Goal: Task Accomplishment & Management: Use online tool/utility

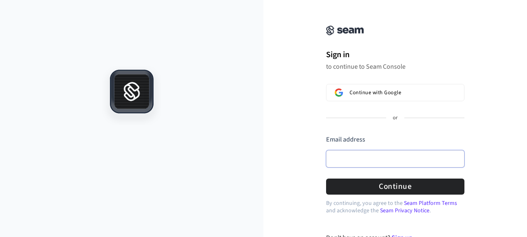
click at [351, 156] on input "Email address" at bounding box center [395, 158] width 138 height 17
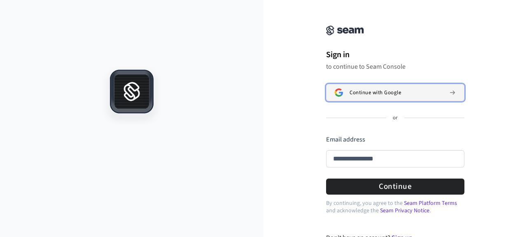
click at [373, 89] on span "Continue with Google" at bounding box center [374, 92] width 51 height 7
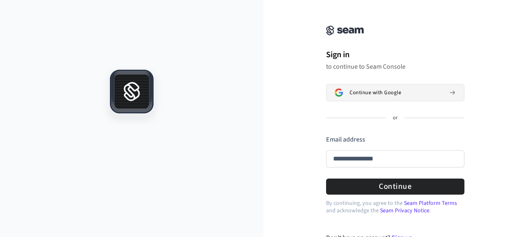
type input "**********"
click at [351, 158] on input "Email address" at bounding box center [395, 158] width 138 height 17
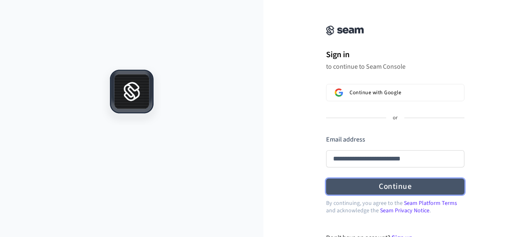
click at [399, 190] on button "Continue" at bounding box center [395, 187] width 138 height 16
type input "**********"
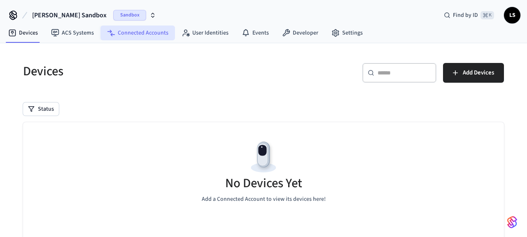
click at [152, 30] on link "Connected Accounts" at bounding box center [137, 33] width 74 height 15
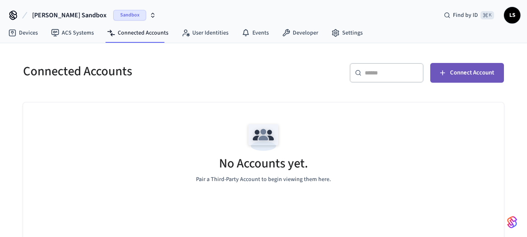
click at [455, 71] on span "Connect Account" at bounding box center [472, 72] width 44 height 11
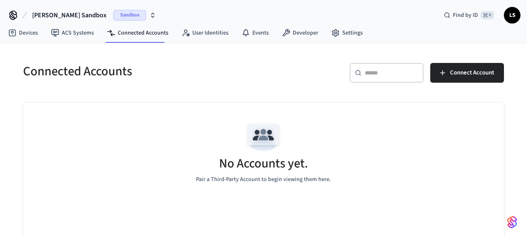
click at [114, 13] on span "Sandbox" at bounding box center [129, 15] width 33 height 11
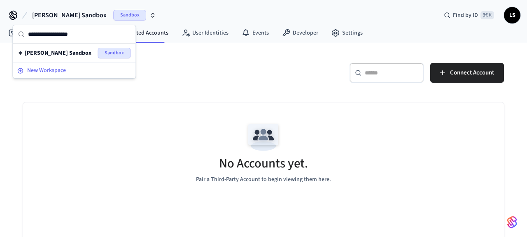
click at [74, 72] on div "New Workspace" at bounding box center [74, 70] width 114 height 9
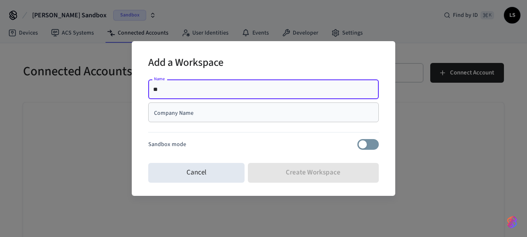
type input "*"
type input "******"
click at [207, 108] on input "Company Name" at bounding box center [263, 112] width 220 height 8
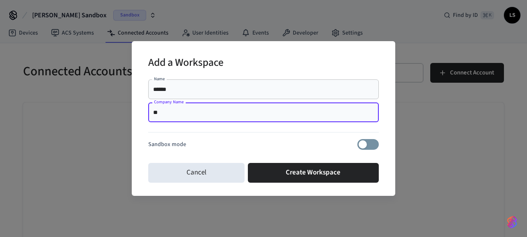
type input "*"
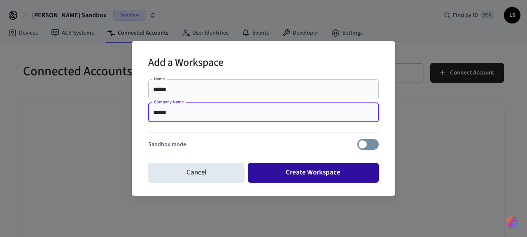
type input "******"
click at [302, 177] on button "Create Workspace" at bounding box center [313, 173] width 131 height 20
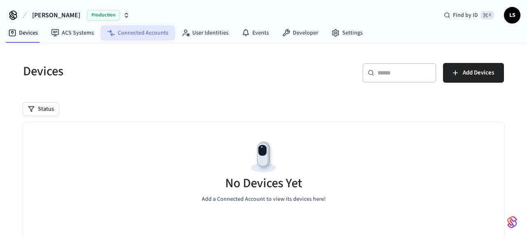
click at [146, 35] on link "Connected Accounts" at bounding box center [137, 33] width 74 height 15
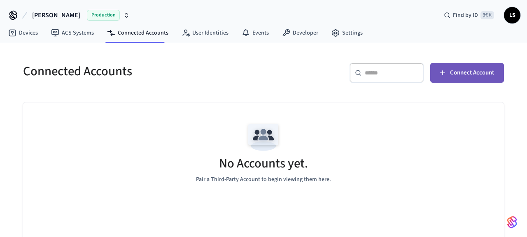
click at [448, 65] on button "Connect Account" at bounding box center [467, 73] width 74 height 20
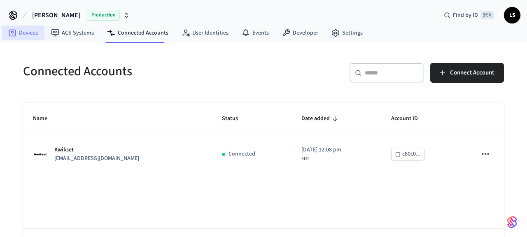
click at [26, 31] on link "Devices" at bounding box center [23, 33] width 43 height 15
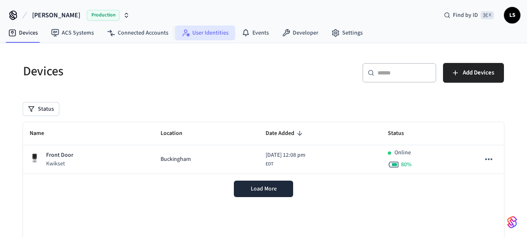
click at [203, 31] on link "User Identities" at bounding box center [205, 33] width 60 height 15
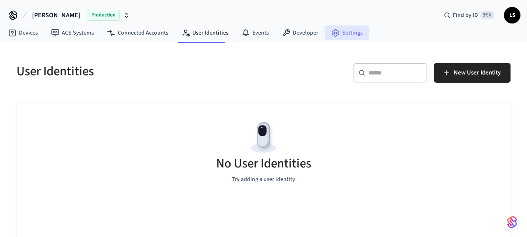
click at [346, 32] on link "Settings" at bounding box center [347, 33] width 44 height 15
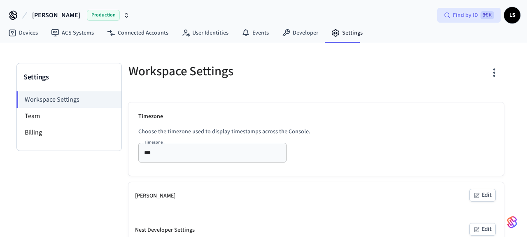
click at [460, 15] on span "Find by ID" at bounding box center [464, 15] width 25 height 8
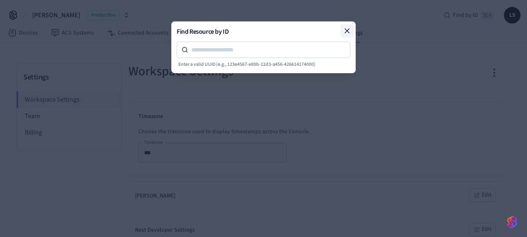
click at [348, 32] on icon at bounding box center [347, 31] width 4 height 4
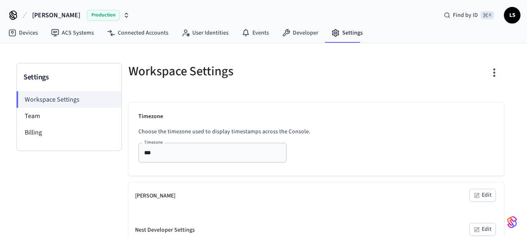
click at [44, 13] on span "[PERSON_NAME]" at bounding box center [56, 15] width 48 height 10
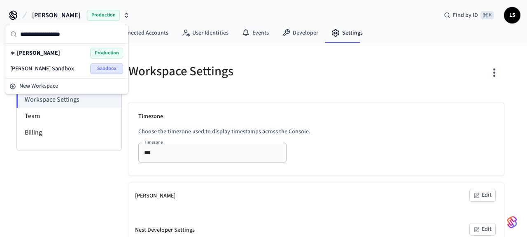
click at [309, 88] on div "Workspace Settings" at bounding box center [214, 71] width 193 height 36
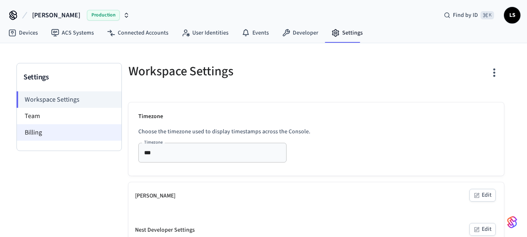
click at [67, 127] on li "Billing" at bounding box center [69, 132] width 104 height 16
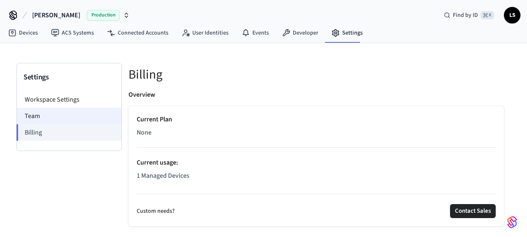
click at [66, 115] on li "Team" at bounding box center [69, 116] width 104 height 16
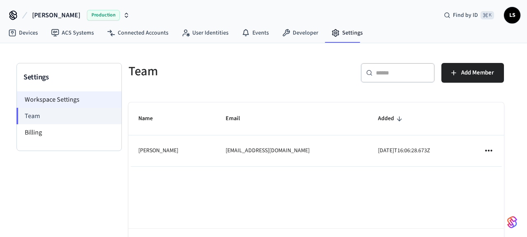
click at [68, 96] on li "Workspace Settings" at bounding box center [69, 99] width 104 height 16
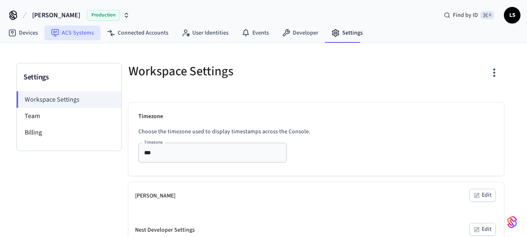
click at [70, 39] on link "ACS Systems" at bounding box center [72, 33] width 56 height 15
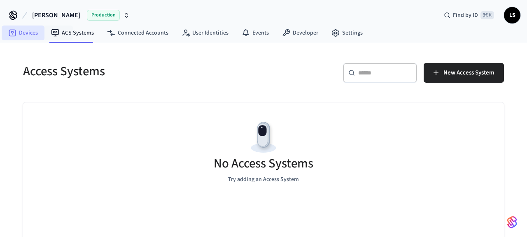
click at [23, 34] on link "Devices" at bounding box center [23, 33] width 43 height 15
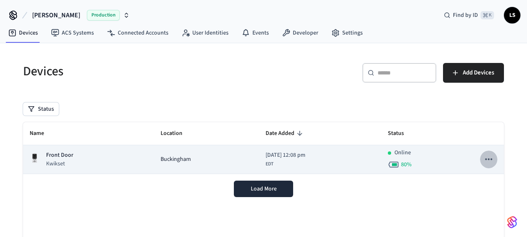
click at [485, 160] on icon "sticky table" at bounding box center [488, 159] width 11 height 11
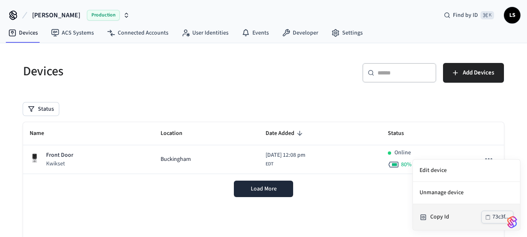
click at [452, 220] on div "Copy Id" at bounding box center [455, 217] width 51 height 9
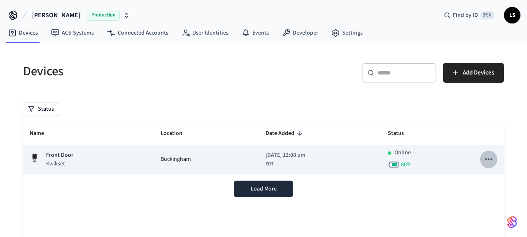
click at [484, 161] on icon "sticky table" at bounding box center [488, 159] width 11 height 11
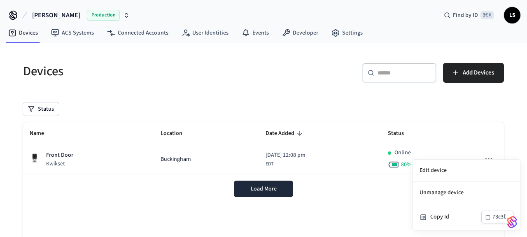
click at [188, 153] on div at bounding box center [263, 118] width 527 height 237
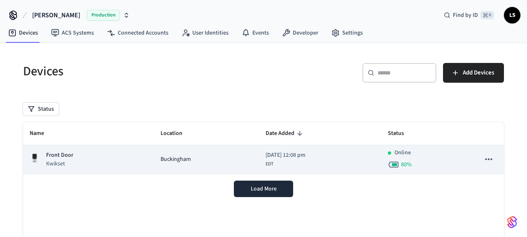
click at [182, 157] on div "[PERSON_NAME]" at bounding box center [206, 159] width 92 height 9
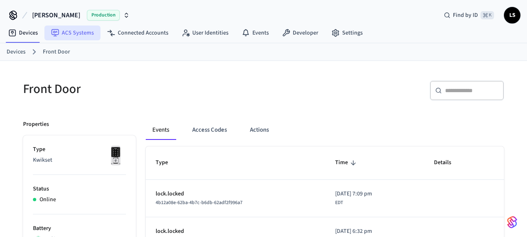
click at [79, 35] on link "ACS Systems" at bounding box center [72, 33] width 56 height 15
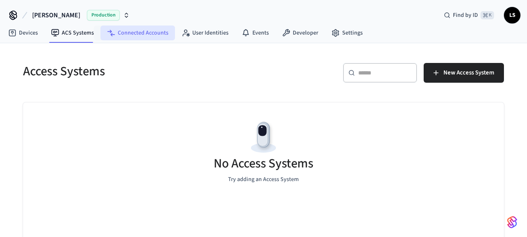
click at [128, 32] on link "Connected Accounts" at bounding box center [137, 33] width 74 height 15
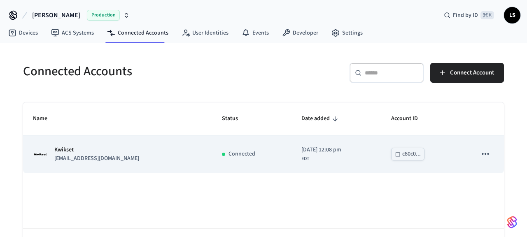
click at [140, 158] on div "Kwikset landonmathewshaw1@gmail.com" at bounding box center [117, 154] width 169 height 17
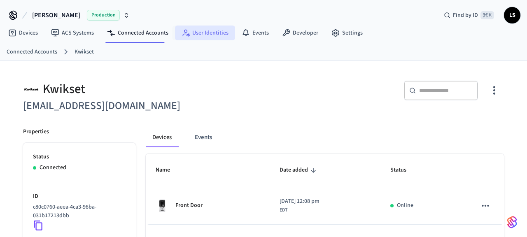
click at [202, 27] on link "User Identities" at bounding box center [205, 33] width 60 height 15
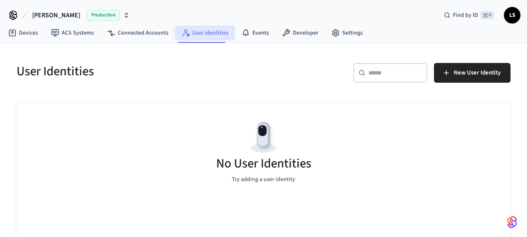
click at [202, 27] on link "User Identities" at bounding box center [205, 33] width 60 height 15
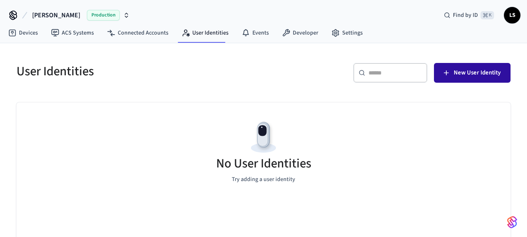
click at [463, 66] on button "New User Identity" at bounding box center [472, 73] width 77 height 20
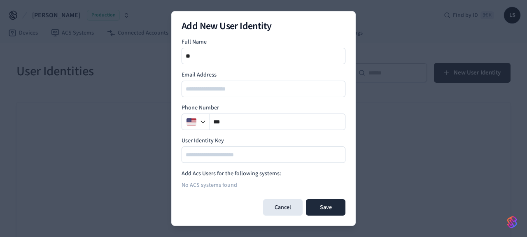
type input "*"
type input "**********"
click at [271, 96] on div at bounding box center [263, 89] width 164 height 16
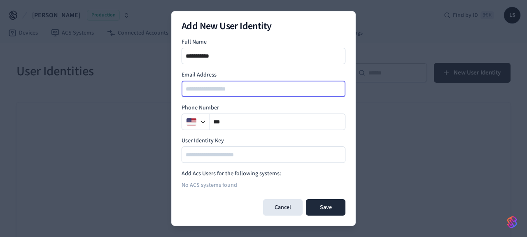
click at [255, 86] on input "email" at bounding box center [263, 89] width 163 height 10
type input "**********"
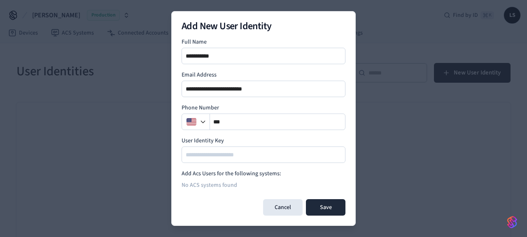
click at [241, 128] on div "**" at bounding box center [263, 122] width 164 height 16
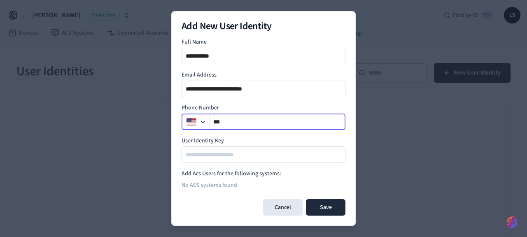
click at [241, 121] on input "**" at bounding box center [277, 122] width 135 height 10
type input "**********"
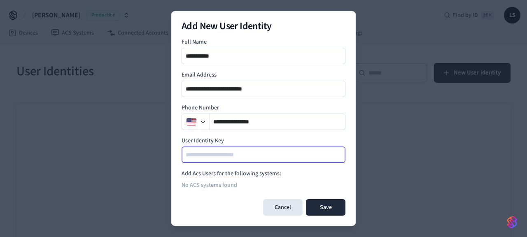
click at [214, 151] on input at bounding box center [263, 155] width 163 height 10
type input "*"
type input "********"
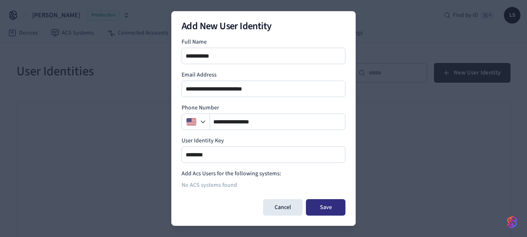
click at [321, 202] on button "Save" at bounding box center [325, 207] width 39 height 16
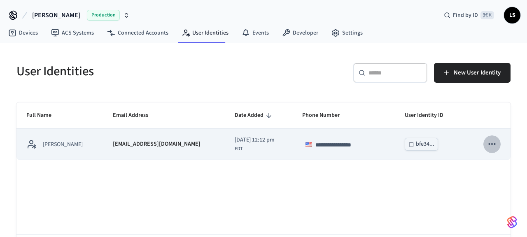
click at [487, 141] on icon "sticky table" at bounding box center [491, 144] width 11 height 11
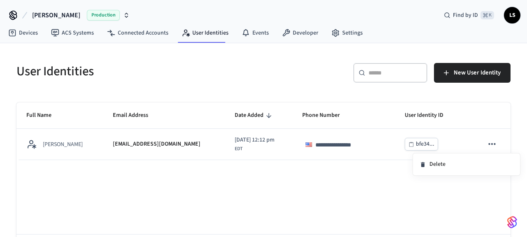
click at [165, 144] on div at bounding box center [263, 118] width 527 height 237
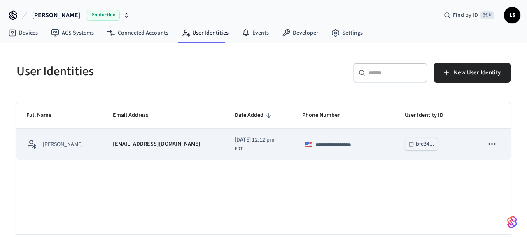
click at [169, 144] on p "[EMAIL_ADDRESS][DOMAIN_NAME]" at bounding box center [157, 144] width 88 height 9
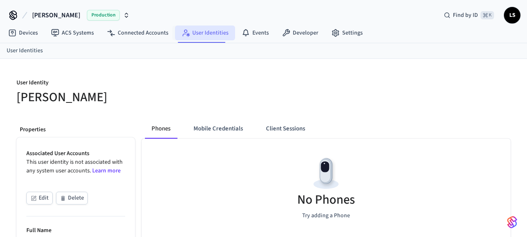
click at [199, 30] on link "User Identities" at bounding box center [205, 33] width 60 height 15
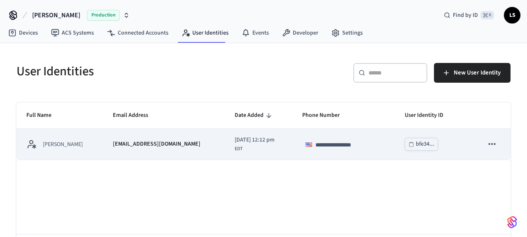
click at [74, 146] on p "[PERSON_NAME]" at bounding box center [63, 144] width 40 height 8
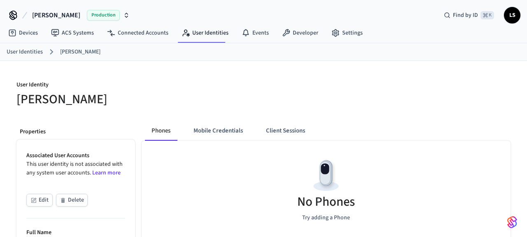
click at [49, 16] on span "[PERSON_NAME]" at bounding box center [56, 15] width 48 height 10
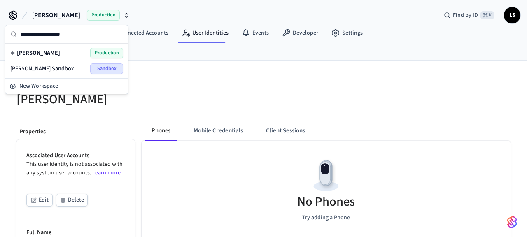
click at [12, 16] on icon at bounding box center [13, 14] width 7 height 7
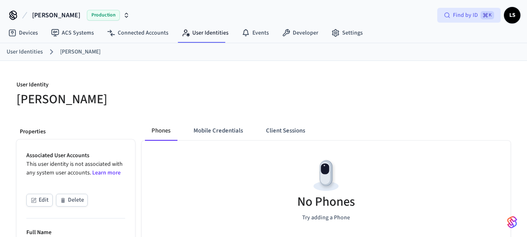
click at [480, 16] on span "⌘ K" at bounding box center [487, 15] width 14 height 8
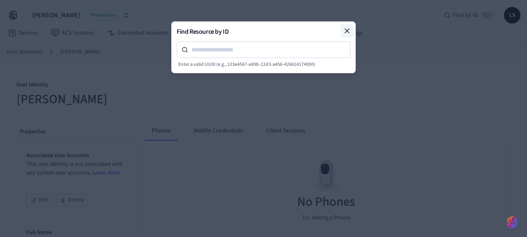
click at [349, 31] on icon at bounding box center [347, 31] width 8 height 8
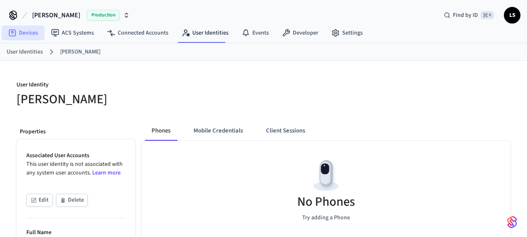
click at [32, 32] on link "Devices" at bounding box center [23, 33] width 43 height 15
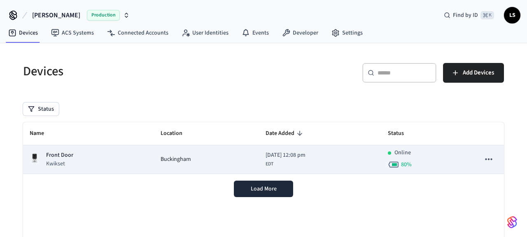
click at [135, 155] on div "Front Door Kwikset" at bounding box center [89, 159] width 118 height 17
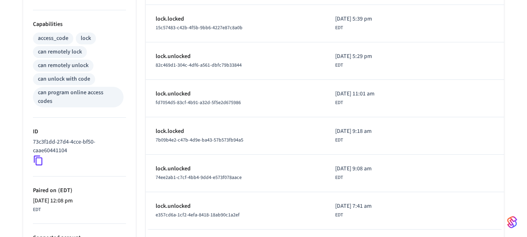
scroll to position [336, 0]
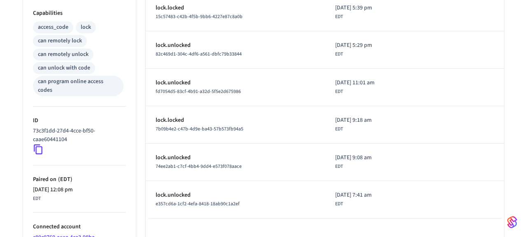
click at [42, 145] on icon at bounding box center [38, 150] width 9 height 10
click at [36, 145] on icon at bounding box center [38, 150] width 9 height 10
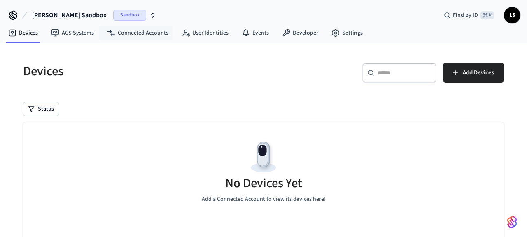
click at [116, 18] on span "Sandbox" at bounding box center [129, 15] width 33 height 11
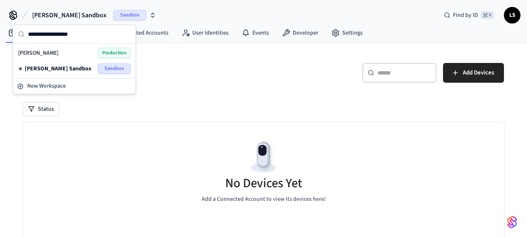
click at [111, 51] on span "Production" at bounding box center [114, 53] width 33 height 11
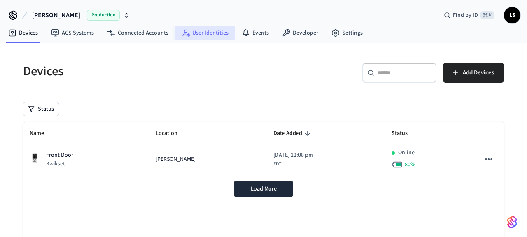
click at [205, 27] on link "User Identities" at bounding box center [205, 33] width 60 height 15
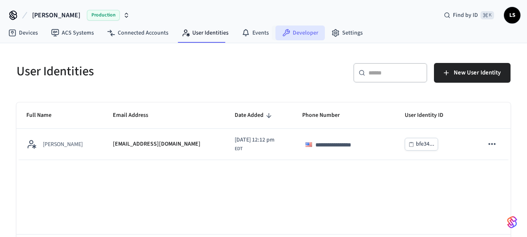
click at [300, 37] on link "Developer" at bounding box center [299, 33] width 49 height 15
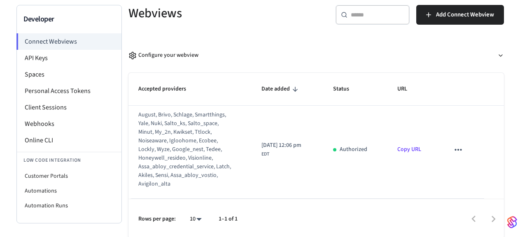
scroll to position [60, 0]
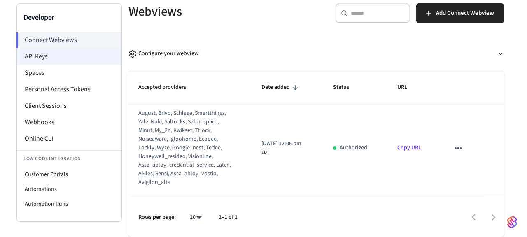
click at [38, 52] on li "API Keys" at bounding box center [69, 56] width 104 height 16
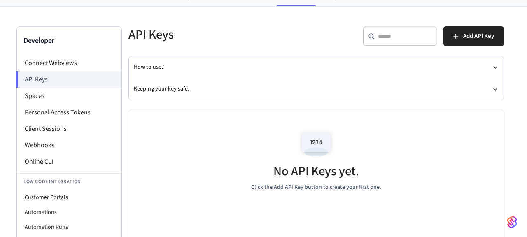
scroll to position [39, 0]
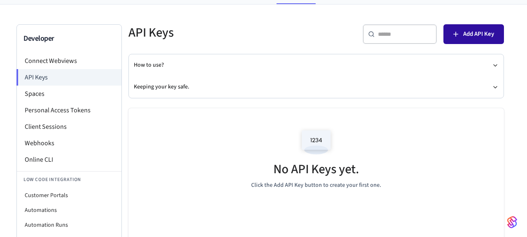
click at [469, 28] on button "Add API Key" at bounding box center [473, 34] width 60 height 20
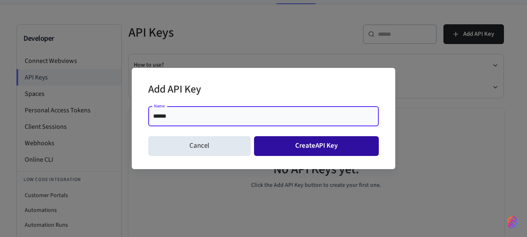
type input "******"
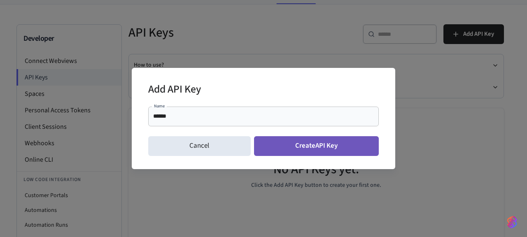
click at [303, 147] on button "Create API Key" at bounding box center [316, 146] width 125 height 20
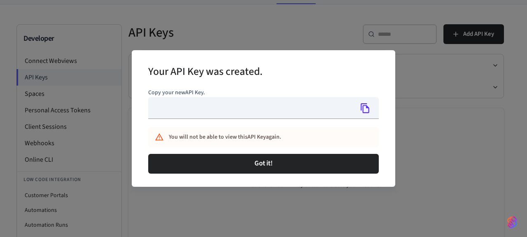
type input "**********"
click at [368, 111] on icon "Copy" at bounding box center [364, 108] width 9 height 10
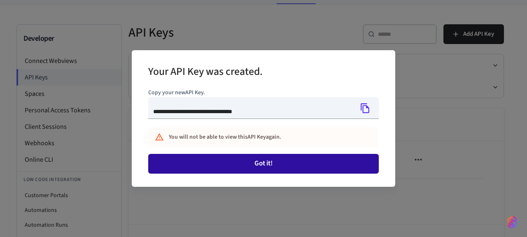
click at [280, 158] on button "Got it!" at bounding box center [263, 164] width 230 height 20
